Goal: Navigation & Orientation: Find specific page/section

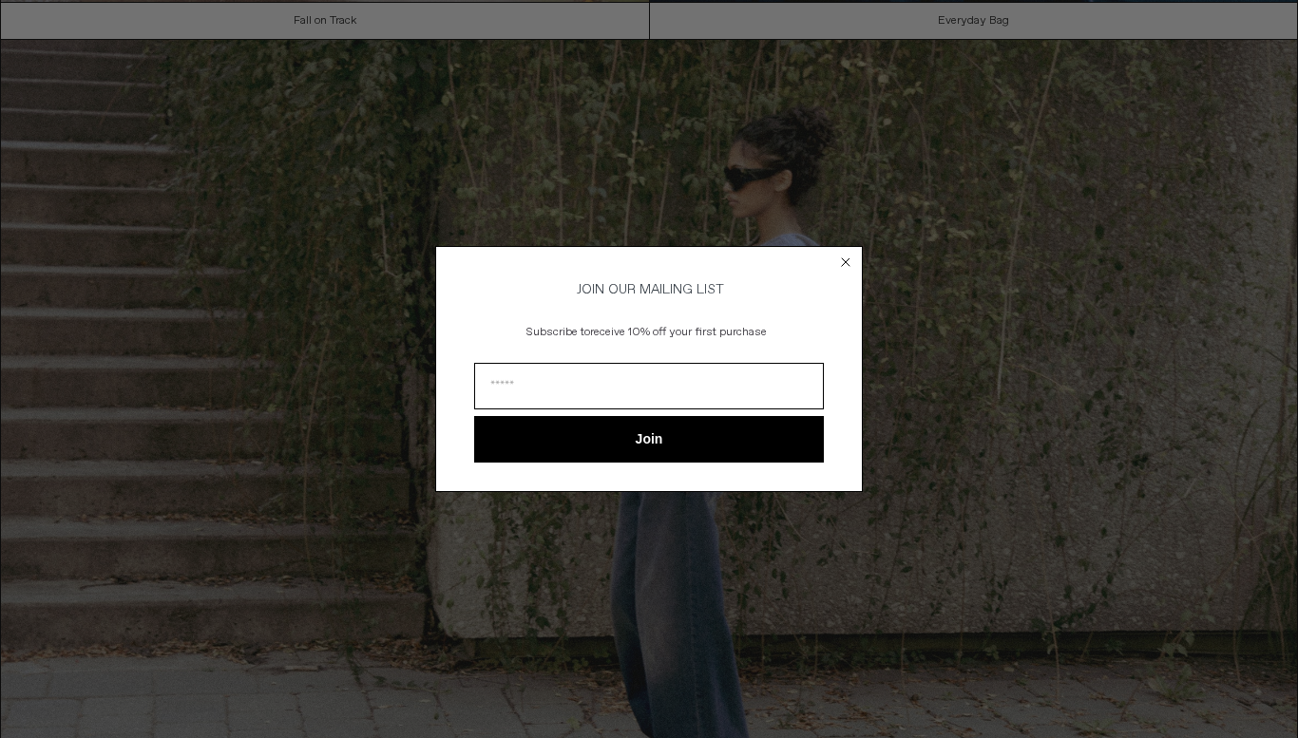
click at [851, 254] on circle "Close dialog" at bounding box center [846, 263] width 18 height 18
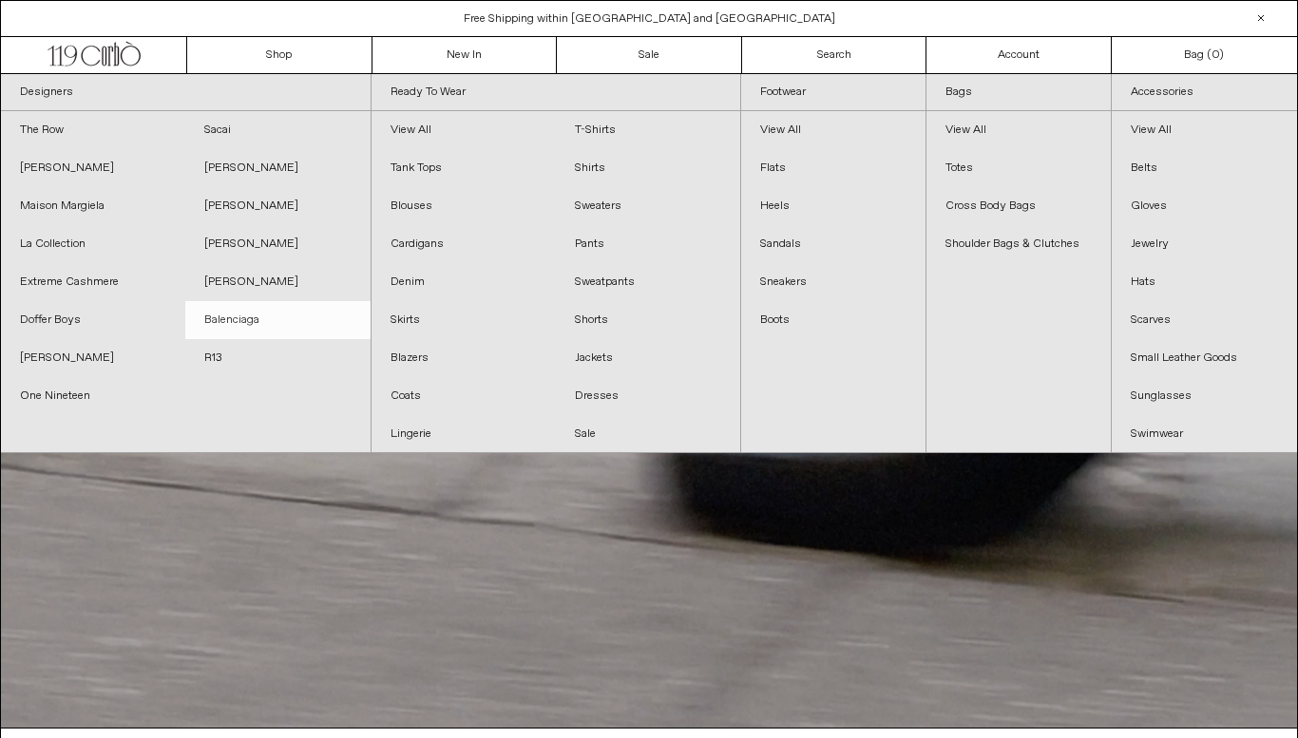
click at [225, 313] on link "Balenciaga" at bounding box center [277, 320] width 184 height 38
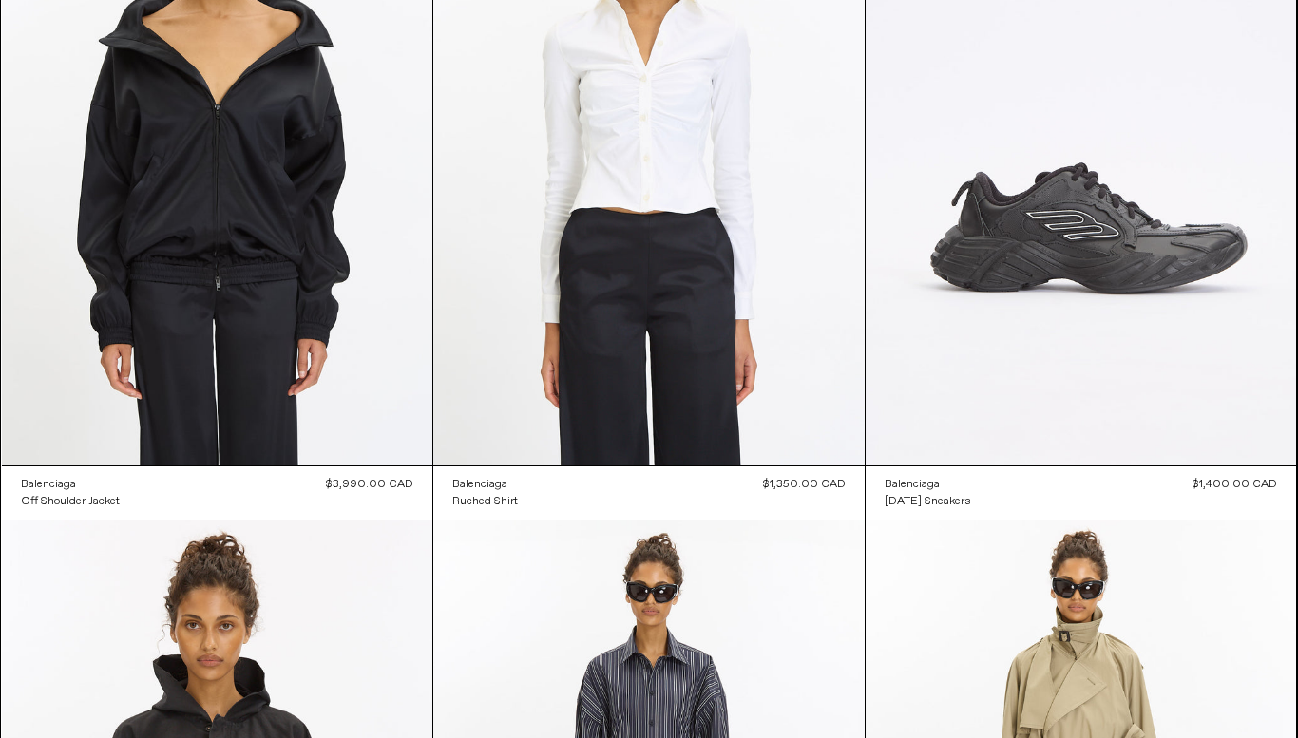
scroll to position [2396, 0]
